Goal: Information Seeking & Learning: Learn about a topic

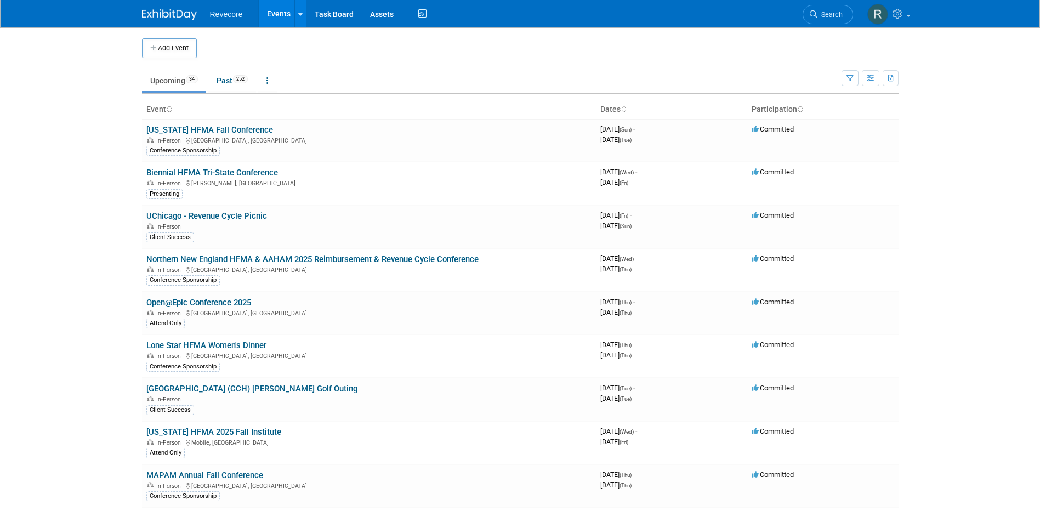
click at [99, 173] on body "Revecore Events Add Event Bulk Upload Events Shareable Event Boards Recently Vi…" at bounding box center [520, 255] width 1040 height 511
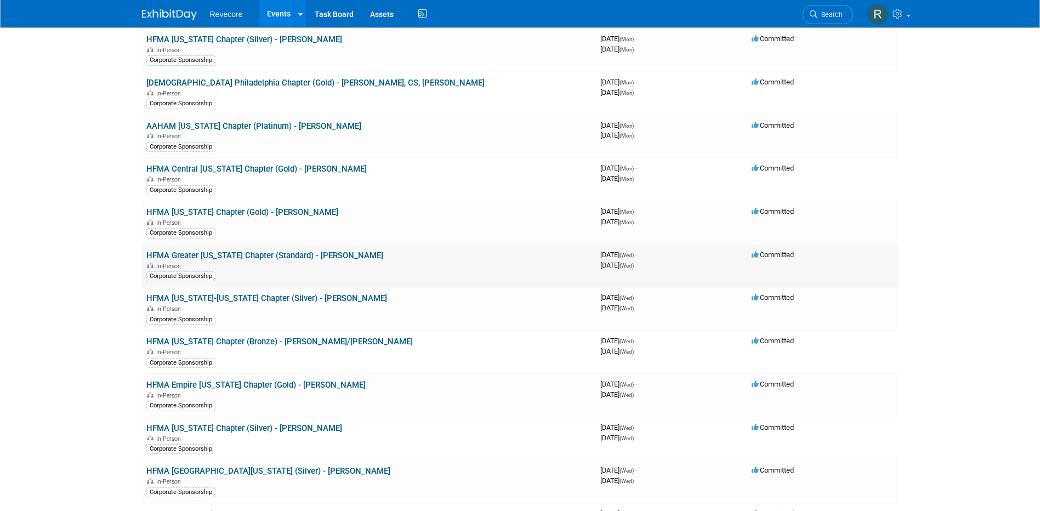
click at [284, 254] on link "HFMA Greater [US_STATE] Chapter (Standard) - [PERSON_NAME]" at bounding box center [264, 255] width 237 height 10
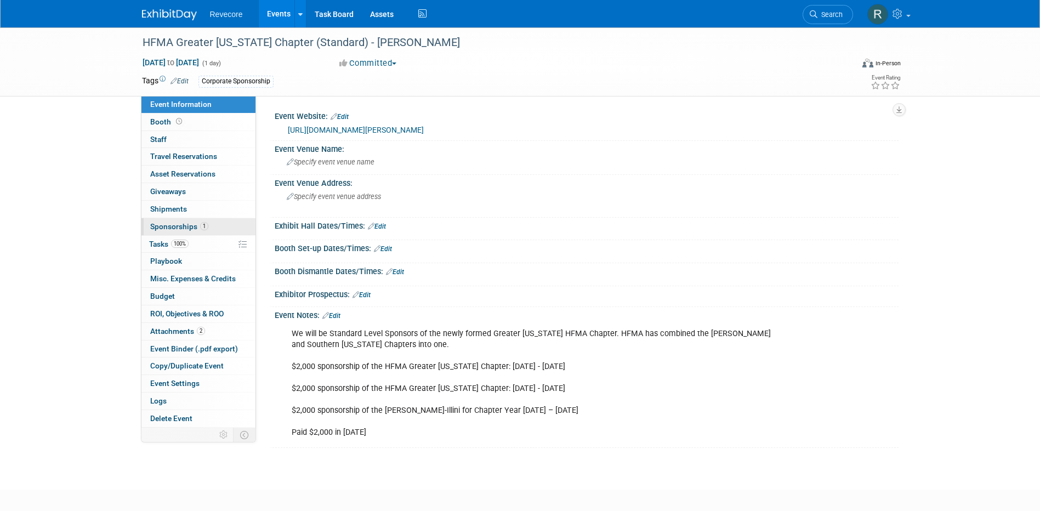
click at [208, 228] on link "1 Sponsorships 1" at bounding box center [198, 226] width 114 height 17
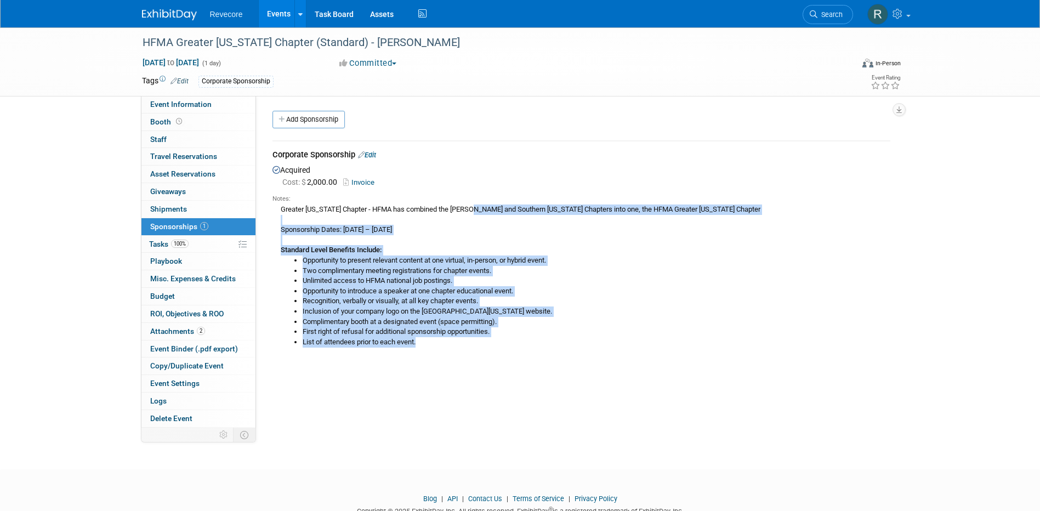
drag, startPoint x: 440, startPoint y: 342, endPoint x: 277, endPoint y: 209, distance: 210.0
click at [277, 209] on div "Greater Illinois Chapter - HFMA has combined the McMahon and Southern Illinois …" at bounding box center [581, 275] width 618 height 144
copy div "Greater Illinois Chapter - HFMA has combined the McMahon and Southern Illinois …"
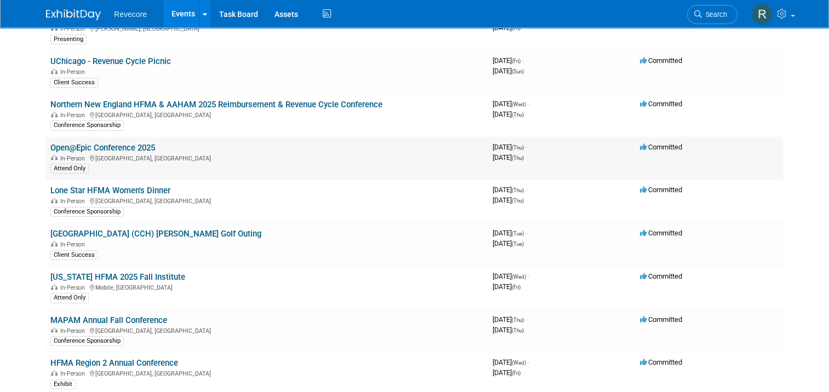
scroll to position [164, 0]
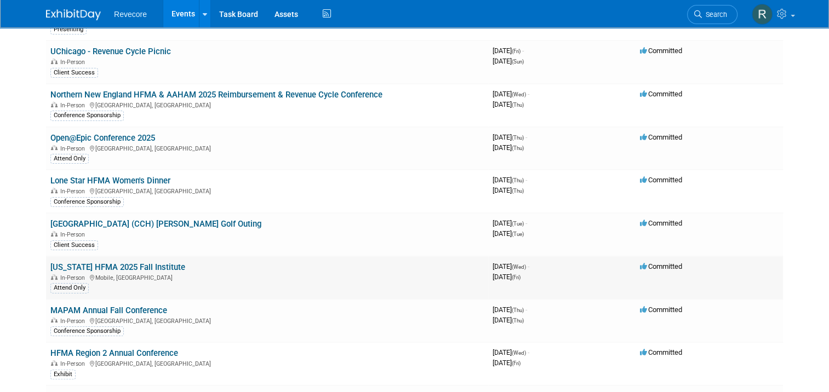
click at [136, 265] on link "[US_STATE] HFMA 2025 Fall Institute" at bounding box center [117, 268] width 135 height 10
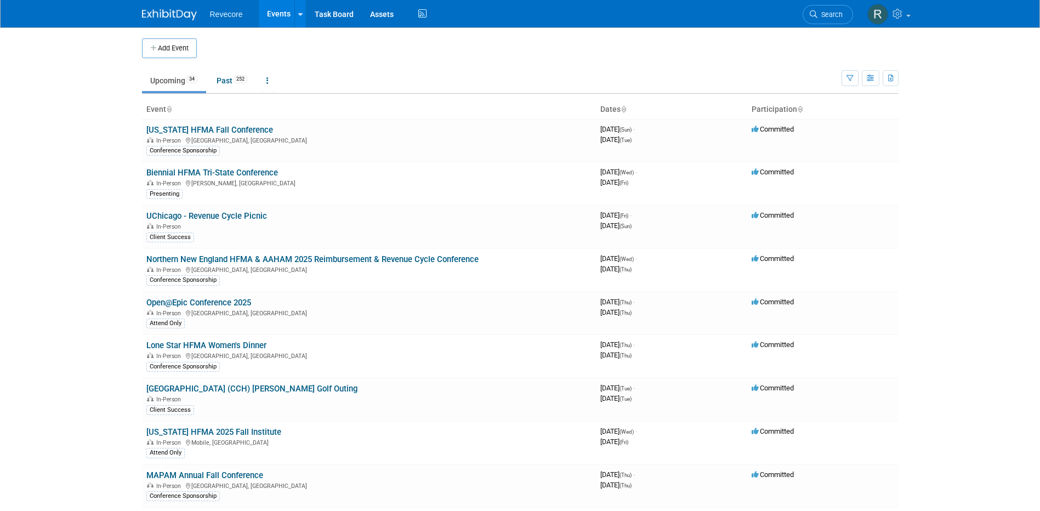
click at [107, 149] on body "Revecore Events Add Event Bulk Upload Events Shareable Event Boards Recently Vi…" at bounding box center [520, 255] width 1040 height 511
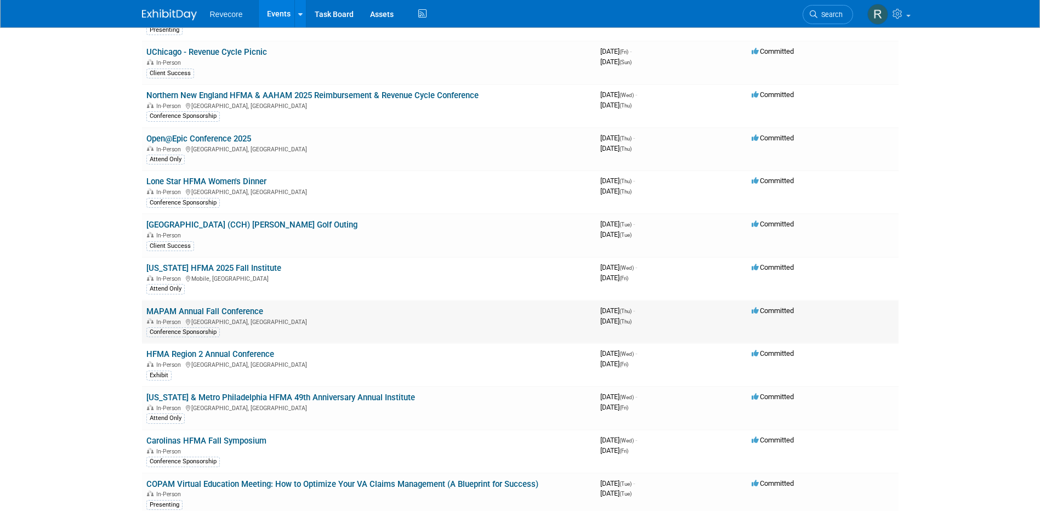
scroll to position [164, 0]
click at [233, 310] on link "MAPAM Annual Fall Conference" at bounding box center [204, 311] width 117 height 10
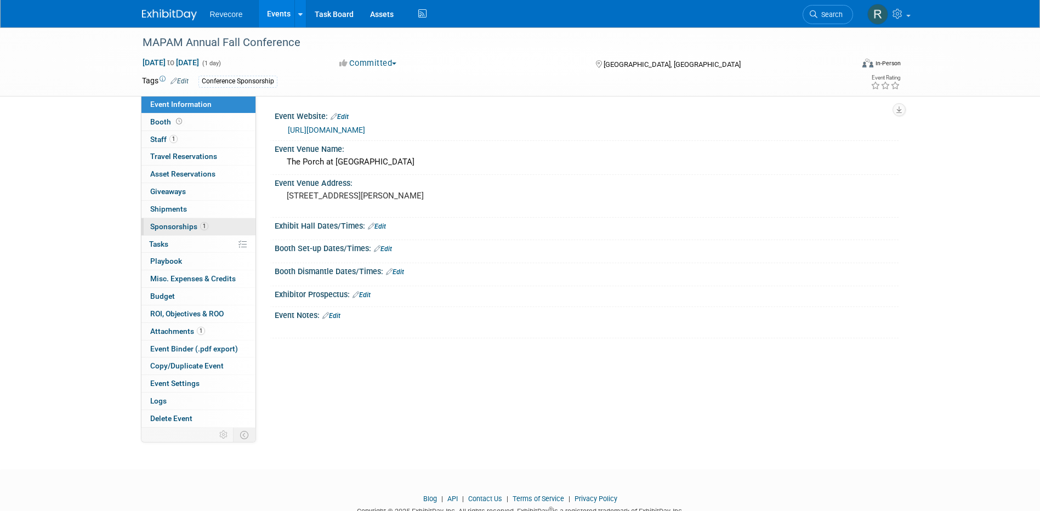
click at [201, 232] on link "1 Sponsorships 1" at bounding box center [198, 226] width 114 height 17
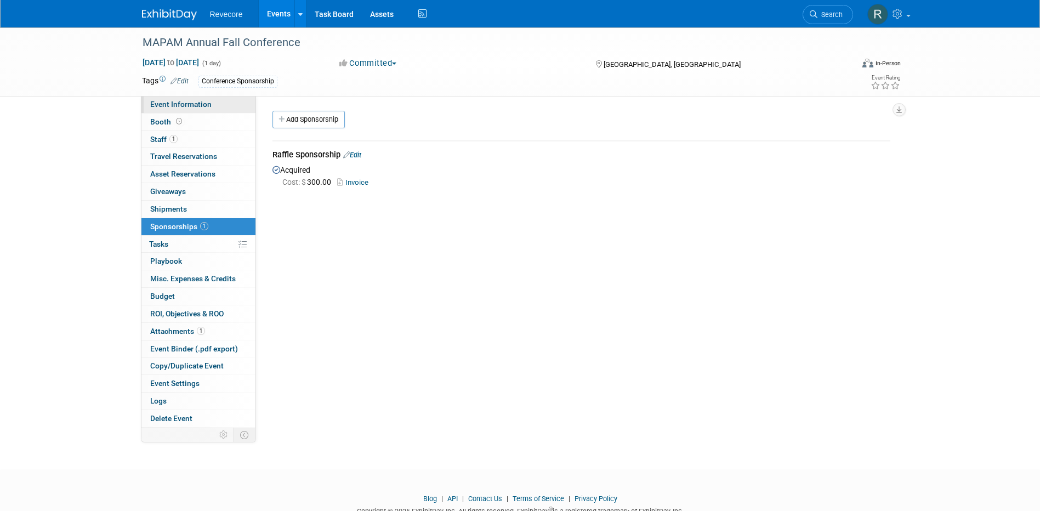
click at [221, 102] on link "Event Information" at bounding box center [198, 104] width 114 height 17
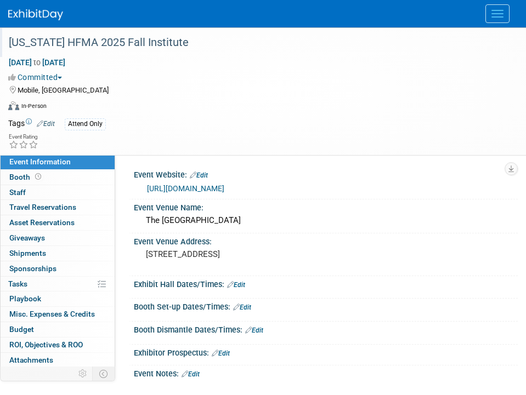
click at [126, 44] on div "[US_STATE] HFMA 2025 Fall Institute" at bounding box center [254, 43] width 499 height 20
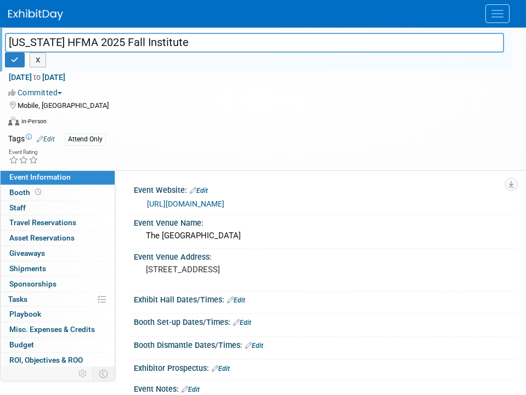
click at [126, 44] on input "[US_STATE] HFMA 2025 Fall Institute" at bounding box center [254, 42] width 499 height 19
drag, startPoint x: 12, startPoint y: 64, endPoint x: 36, endPoint y: 44, distance: 31.2
click at [12, 64] on button "button" at bounding box center [15, 60] width 20 height 15
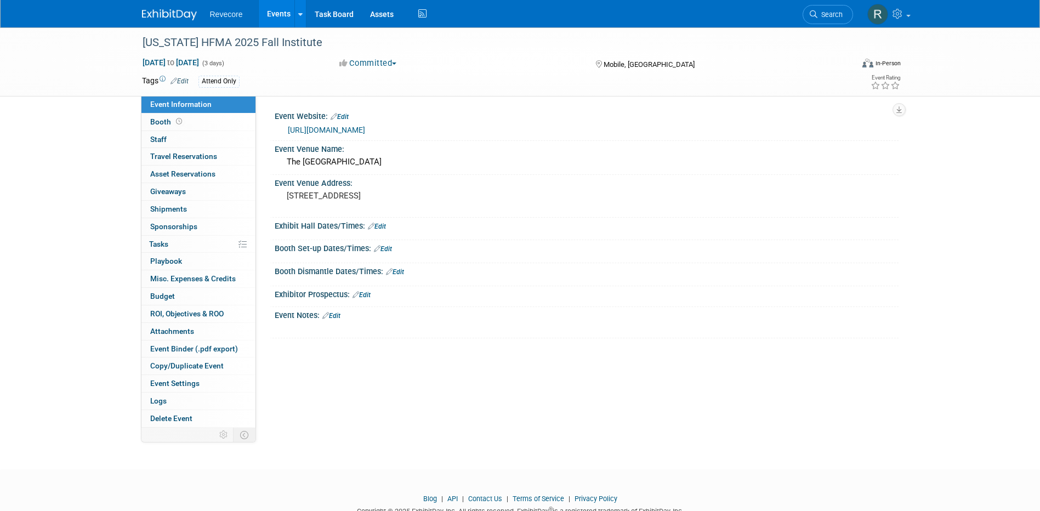
click at [365, 126] on link "[URL][DOMAIN_NAME]" at bounding box center [326, 130] width 77 height 9
